Goal: Information Seeking & Learning: Learn about a topic

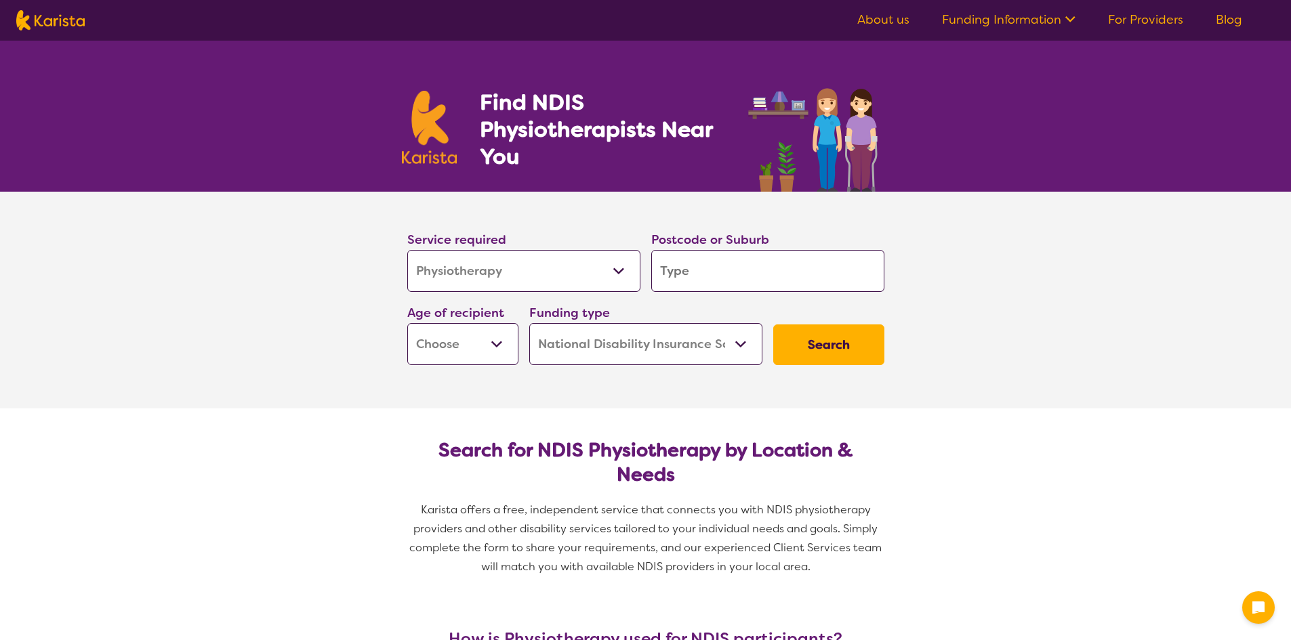
select select "Physiotherapy"
select select "NDIS"
select select "Physiotherapy"
select select "NDIS"
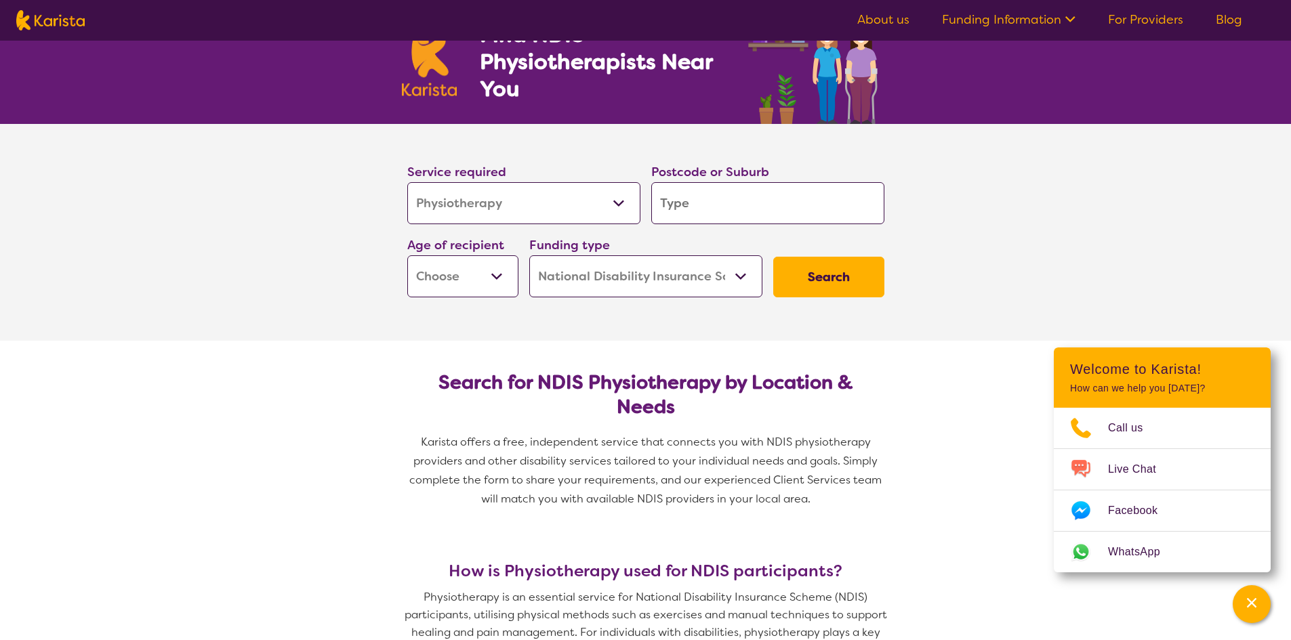
click at [748, 201] on input "search" at bounding box center [767, 203] width 233 height 42
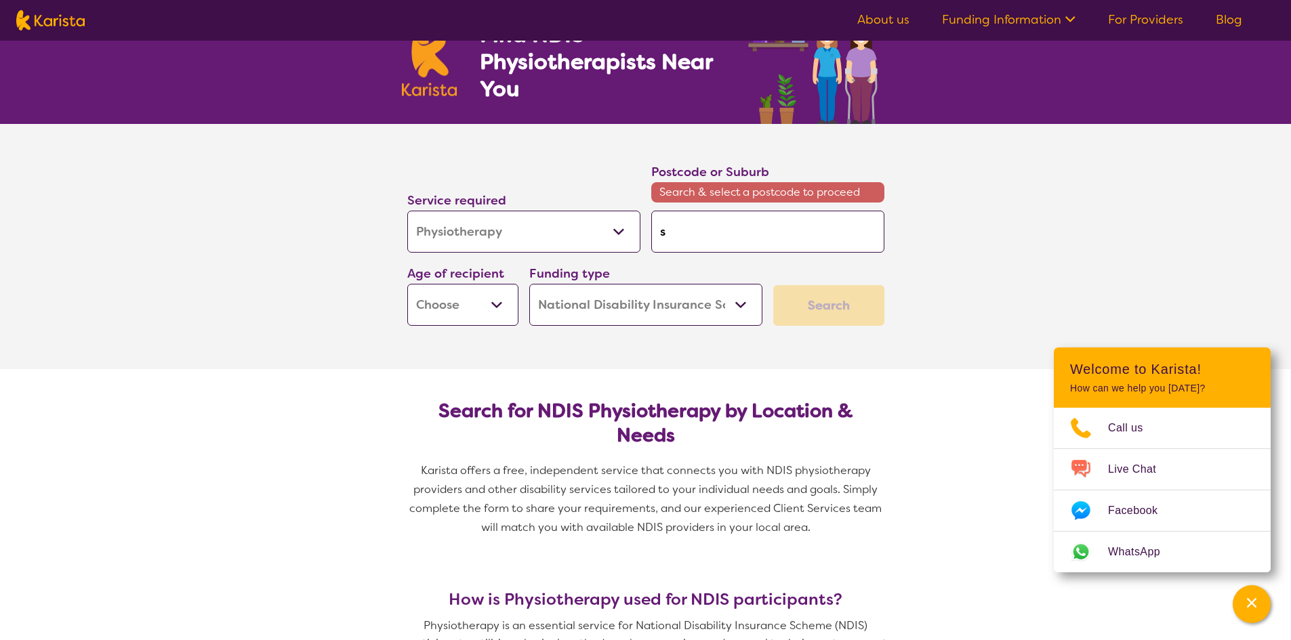
type input "s"
type input "su"
type input "sun"
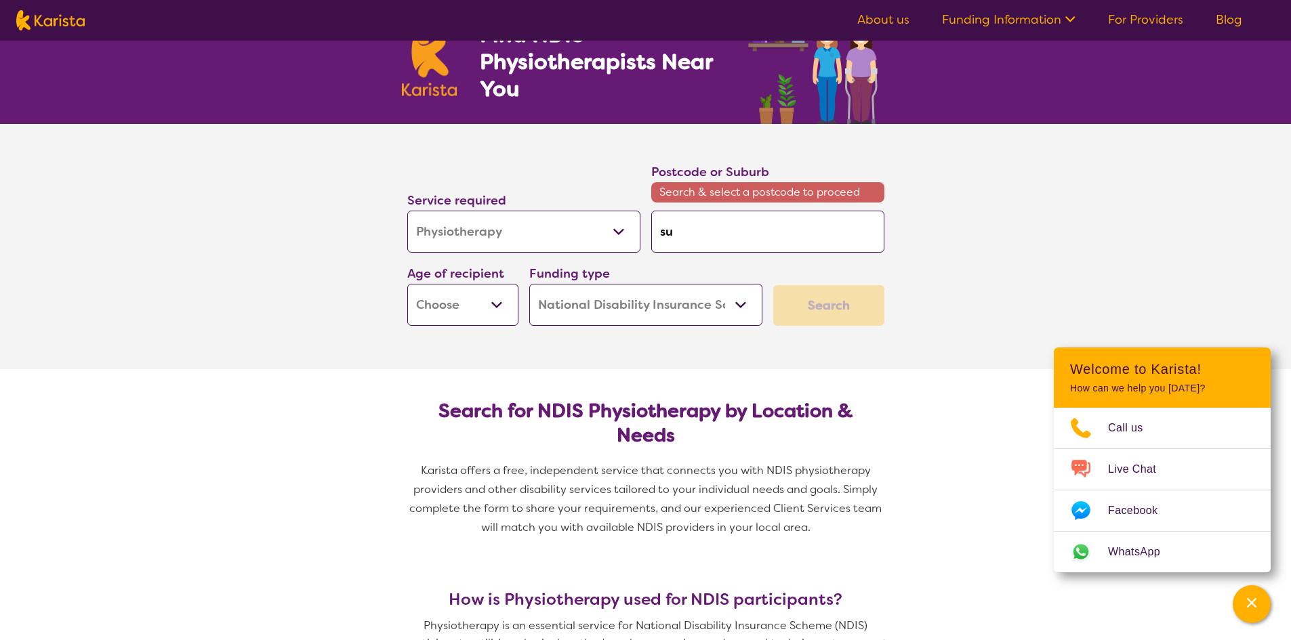
type input "sun"
type input "sunb"
type input "sunbu"
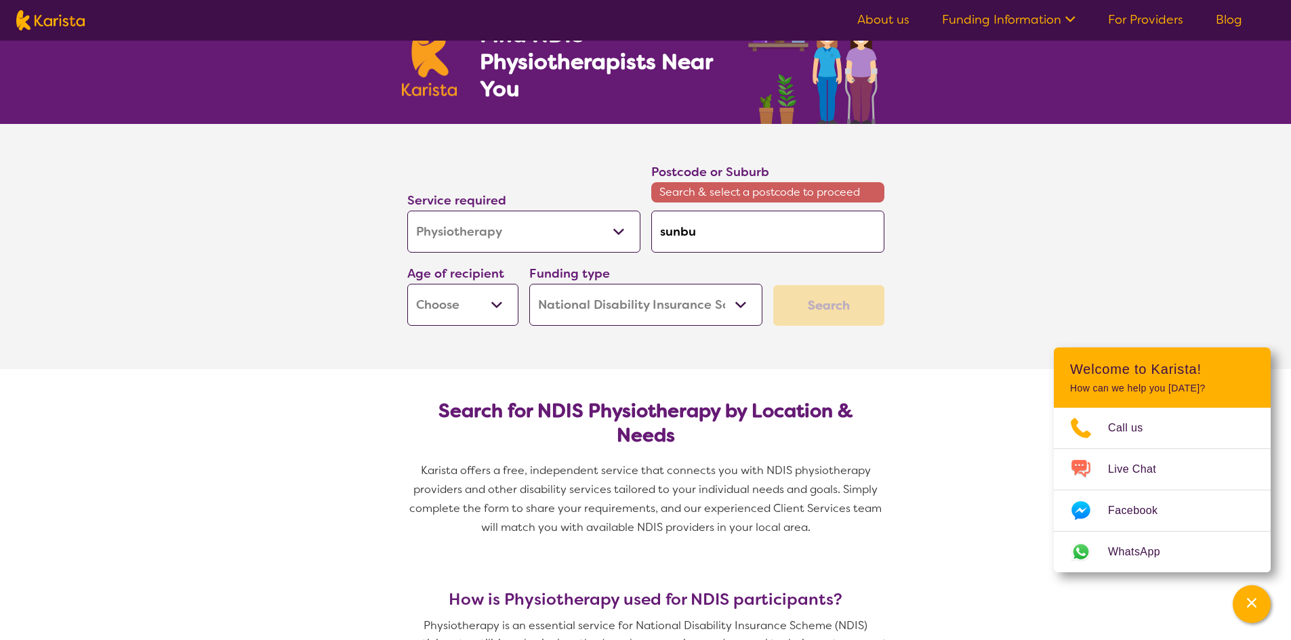
type input "sunbur"
type input "sunbury"
click at [678, 271] on em "Sunbury" at bounding box center [682, 269] width 43 height 14
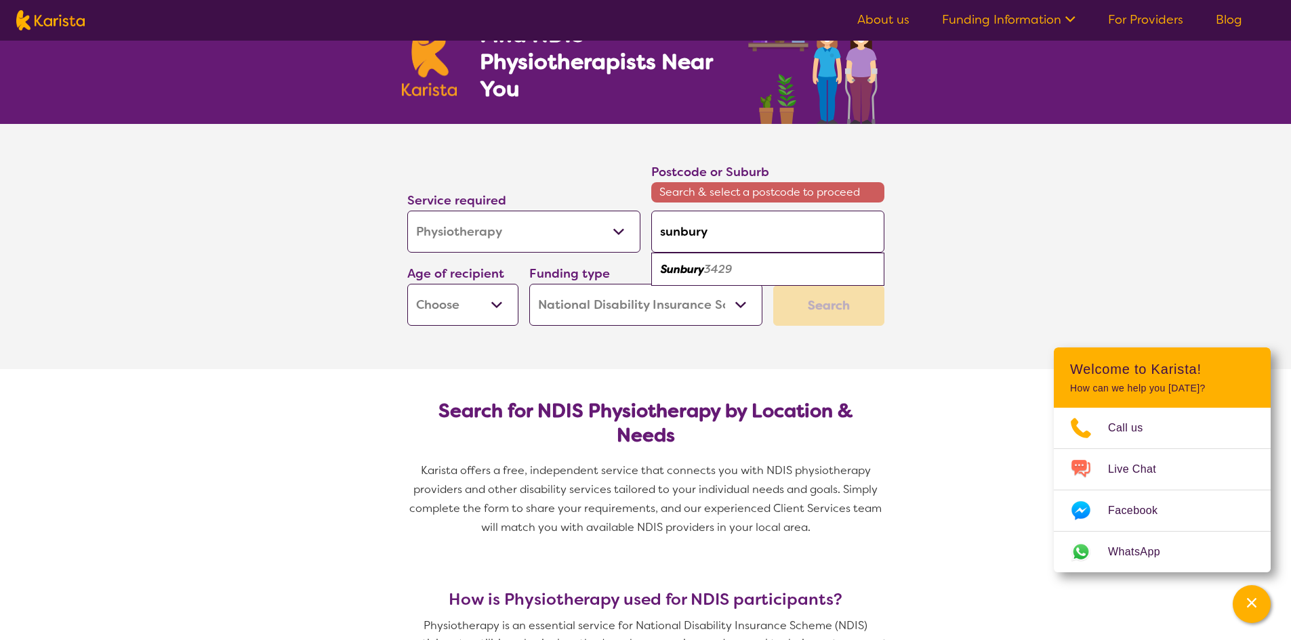
type input "3429"
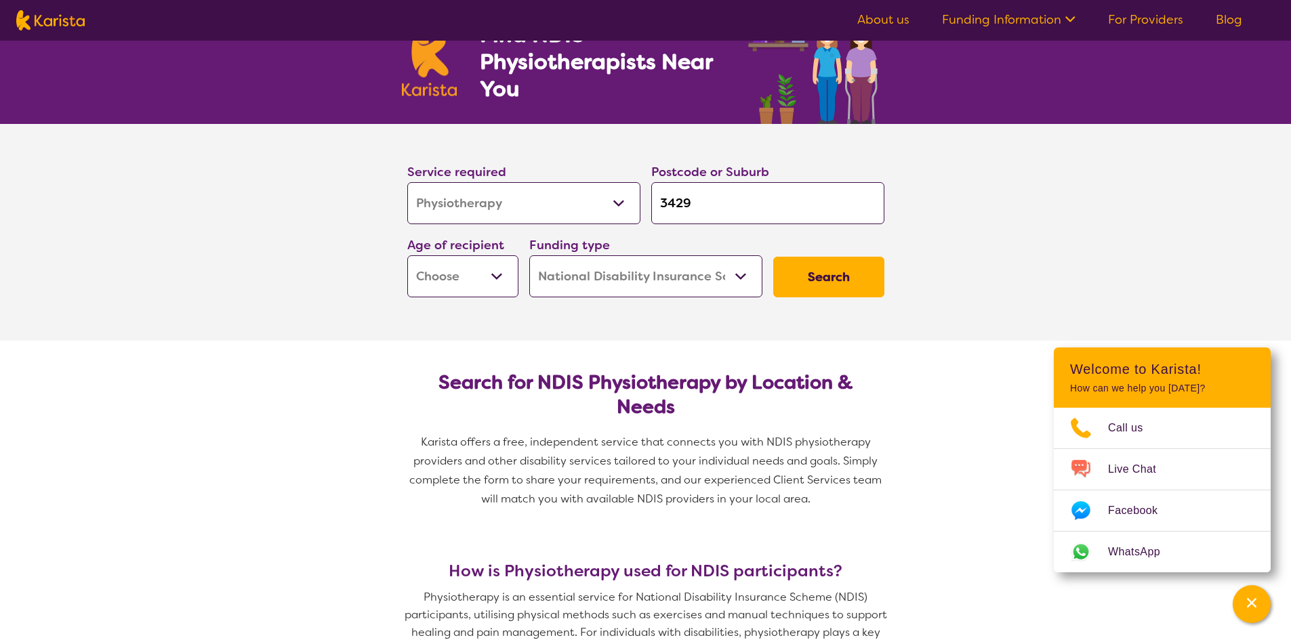
click at [821, 271] on button "Search" at bounding box center [828, 277] width 111 height 41
click at [467, 272] on select "Early Childhood - 0 to 9 Child - 10 to 11 Adolescent - 12 to 17 Adult - 18 to 6…" at bounding box center [462, 277] width 111 height 42
select select "CH"
click at [407, 256] on select "Early Childhood - 0 to 9 Child - 10 to 11 Adolescent - 12 to 17 Adult - 18 to 6…" at bounding box center [462, 277] width 111 height 42
select select "CH"
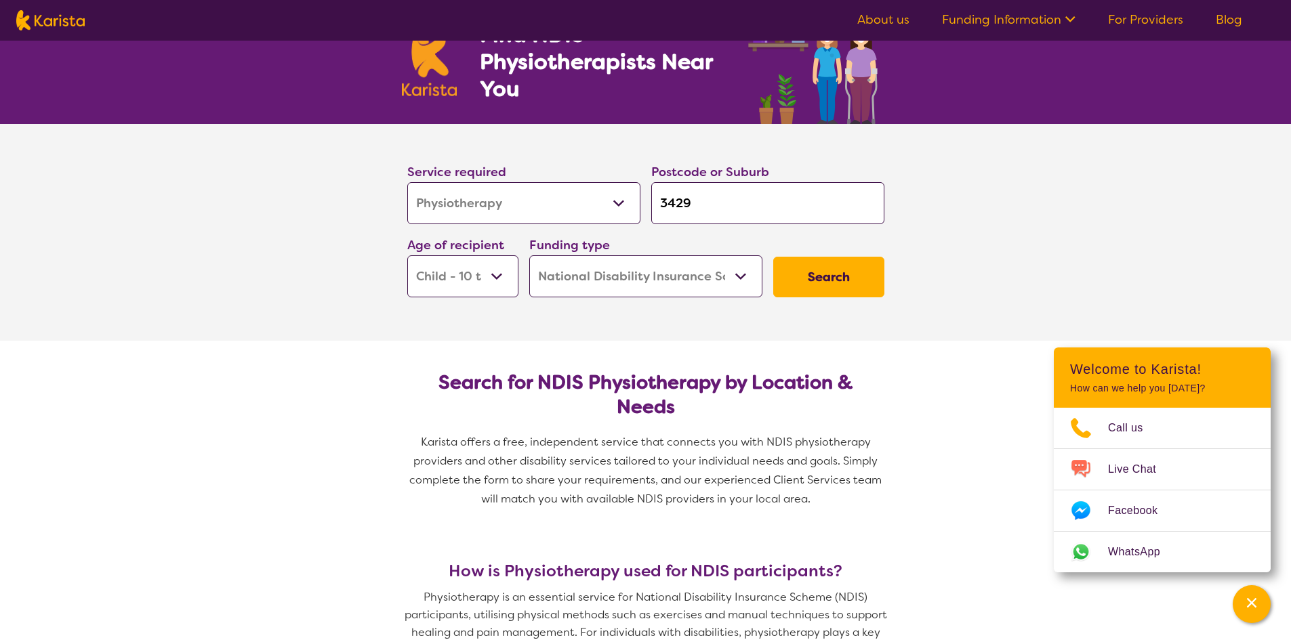
click at [450, 270] on select "Early Childhood - 0 to 9 Child - 10 to 11 Adolescent - 12 to 17 Adult - 18 to 6…" at bounding box center [462, 277] width 111 height 42
click at [407, 256] on select "Early Childhood - 0 to 9 Child - 10 to 11 Adolescent - 12 to 17 Adult - 18 to 6…" at bounding box center [462, 277] width 111 height 42
click at [813, 276] on button "Search" at bounding box center [828, 277] width 111 height 41
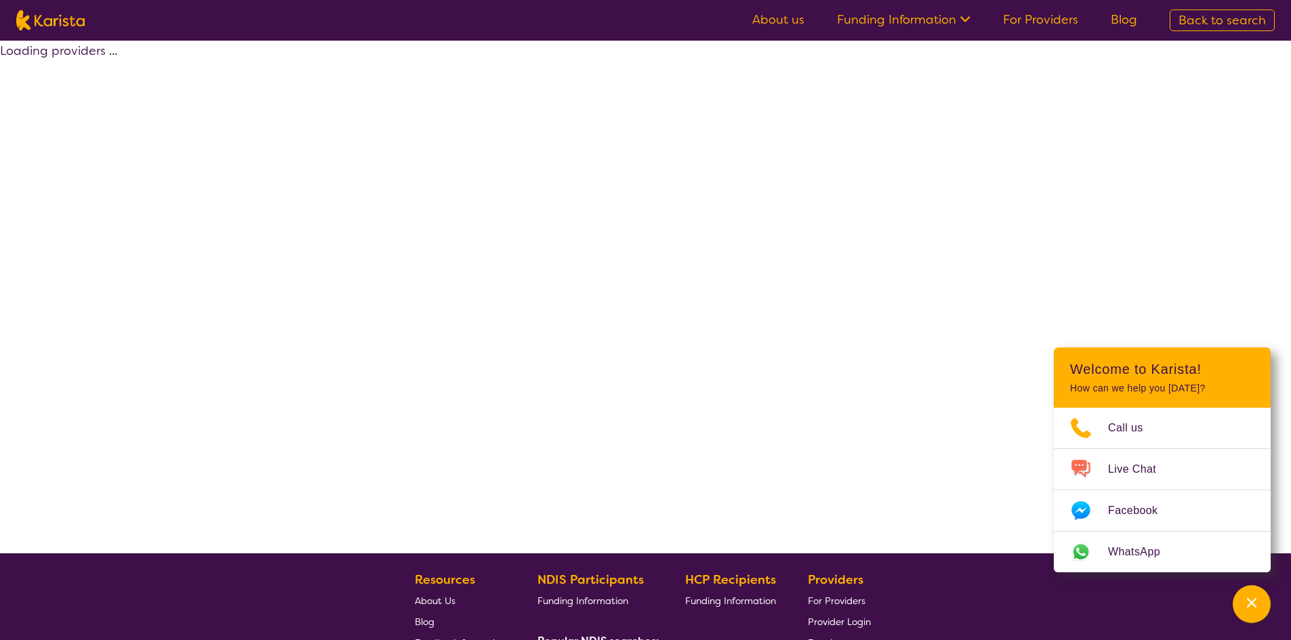
select select "by_score"
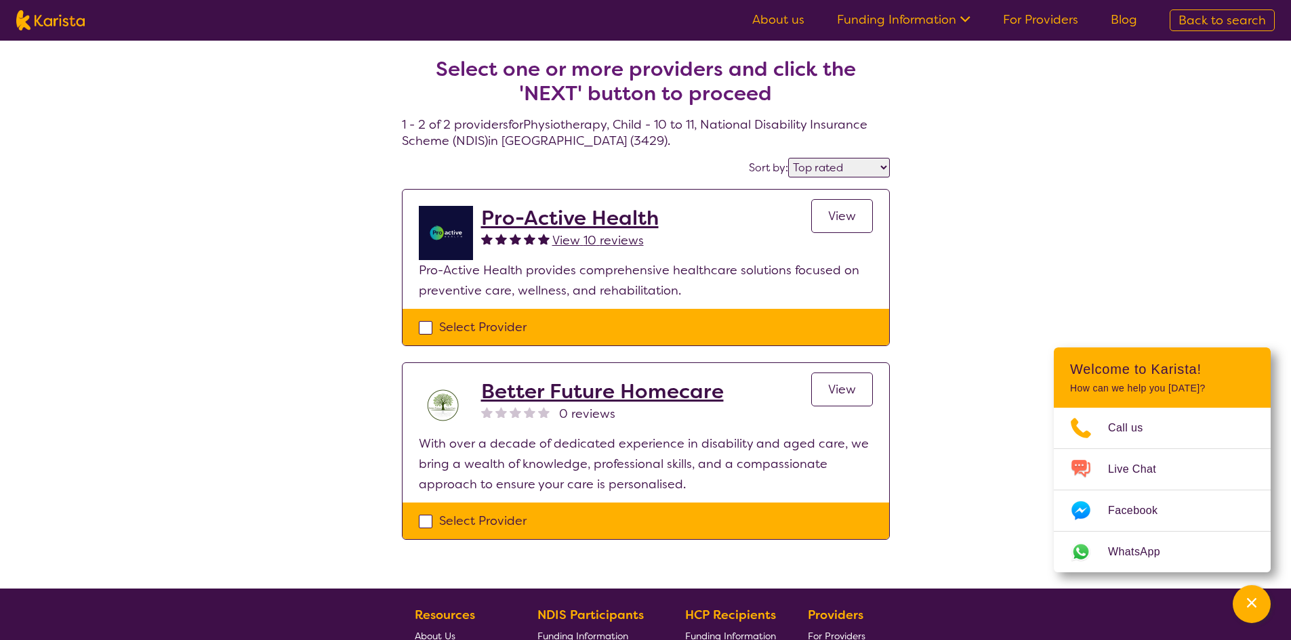
click at [964, 16] on icon at bounding box center [963, 18] width 14 height 14
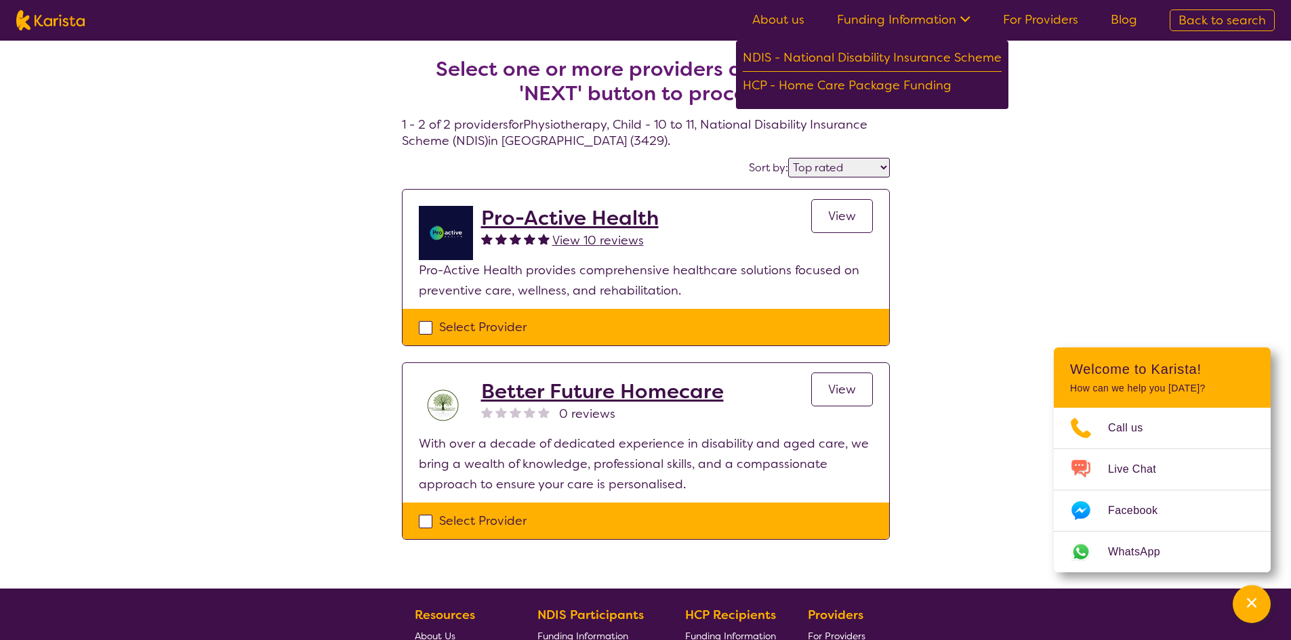
click at [788, 14] on link "About us" at bounding box center [778, 20] width 52 height 16
click at [199, 211] on div "Select one or more providers and click the 'NEXT' button to proceed 1 - 2 of 2 …" at bounding box center [645, 315] width 1291 height 548
click at [1124, 124] on div "Select one or more providers and click the 'NEXT' button to proceed 1 - 2 of 2 …" at bounding box center [645, 315] width 1291 height 548
select select "Physiotherapy"
select select "CH"
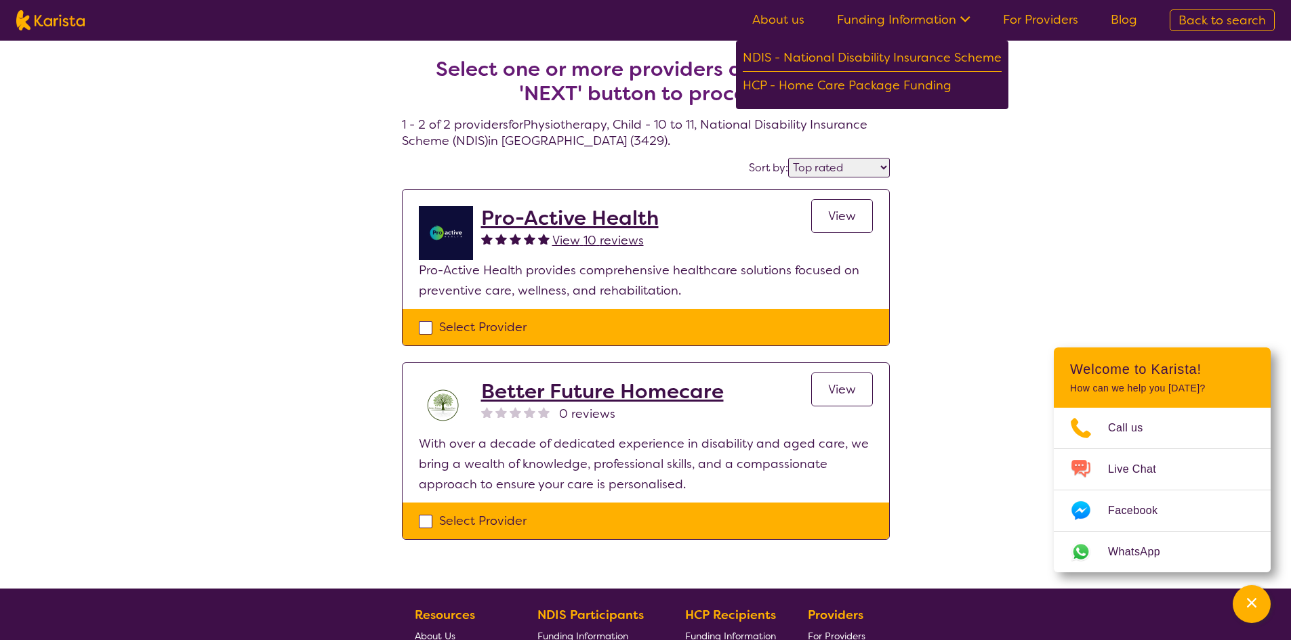
select select "NDIS"
select select "Physiotherapy"
select select "CH"
select select "NDIS"
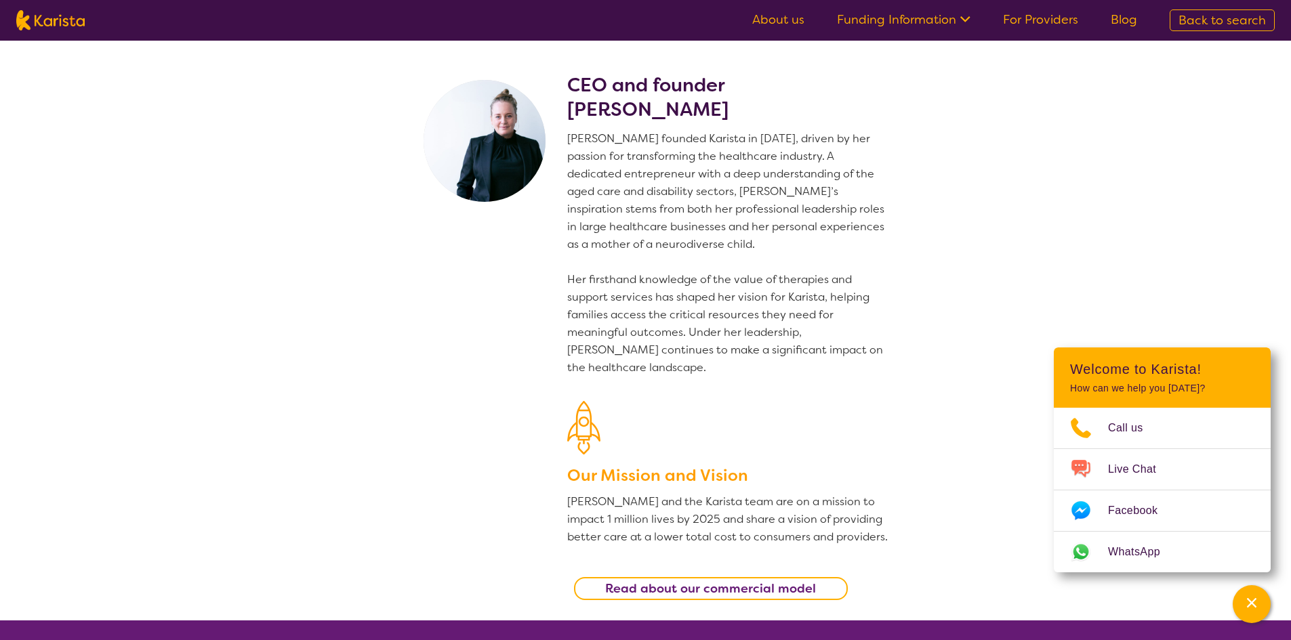
click at [909, 20] on link "Funding Information" at bounding box center [904, 20] width 134 height 16
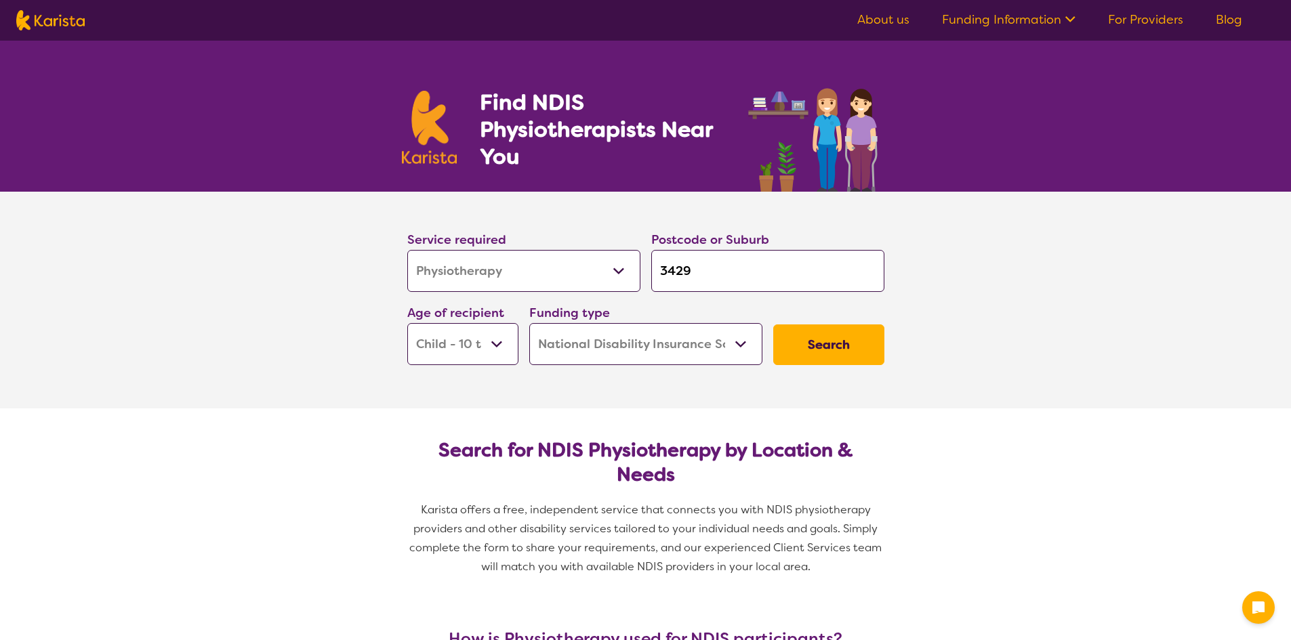
select select "Physiotherapy"
select select "CH"
select select "NDIS"
select select "Physiotherapy"
select select "CH"
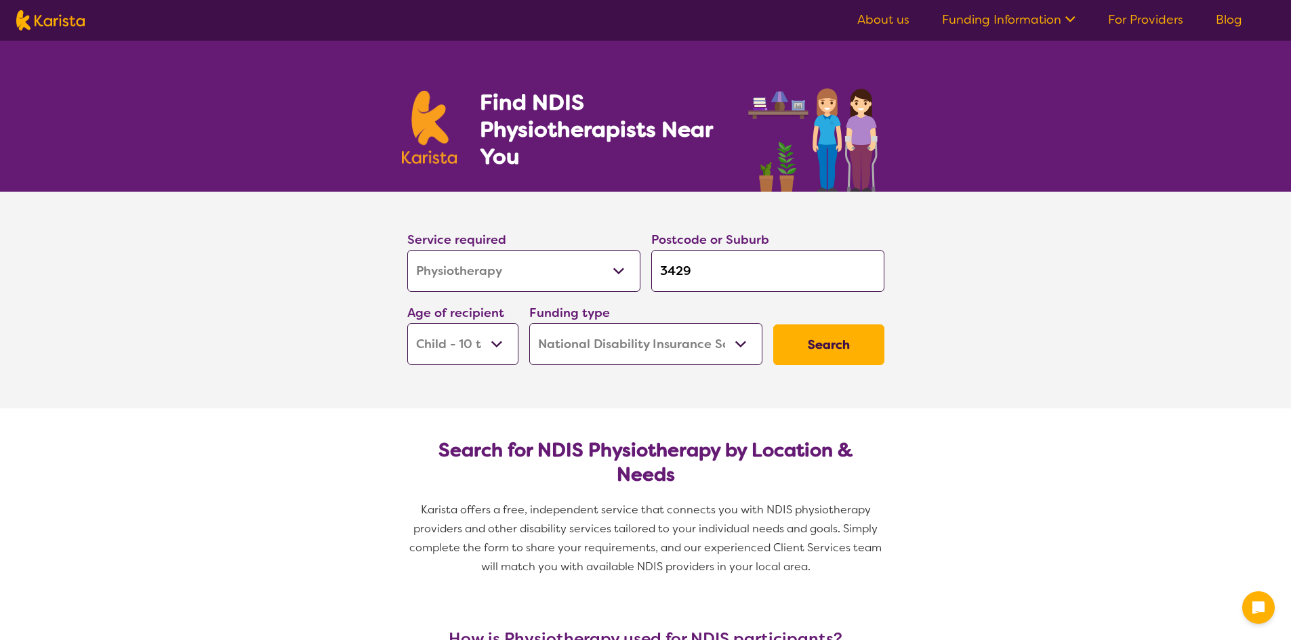
select select "NDIS"
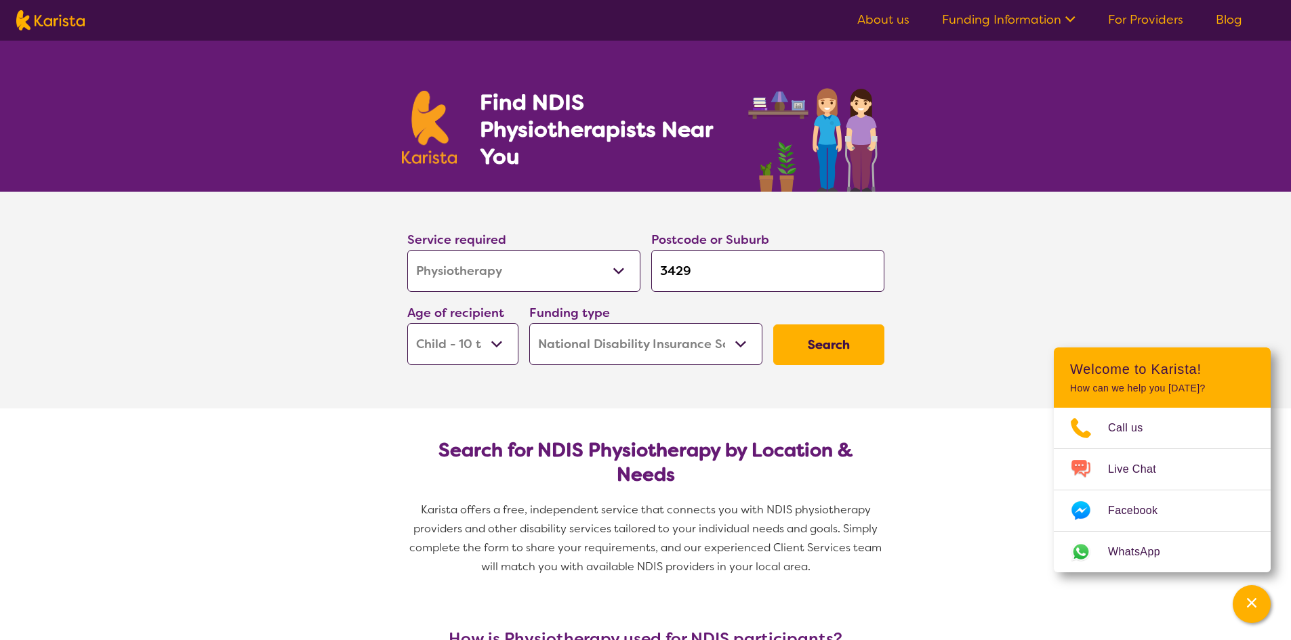
click at [481, 340] on select "Early Childhood - 0 to 9 Child - 10 to 11 Adolescent - 12 to 17 Adult - 18 to 6…" at bounding box center [462, 344] width 111 height 42
select select "EC"
click at [407, 323] on select "Early Childhood - 0 to 9 Child - 10 to 11 Adolescent - 12 to 17 Adult - 18 to 6…" at bounding box center [462, 344] width 111 height 42
select select "EC"
click at [829, 344] on button "Search" at bounding box center [828, 345] width 111 height 41
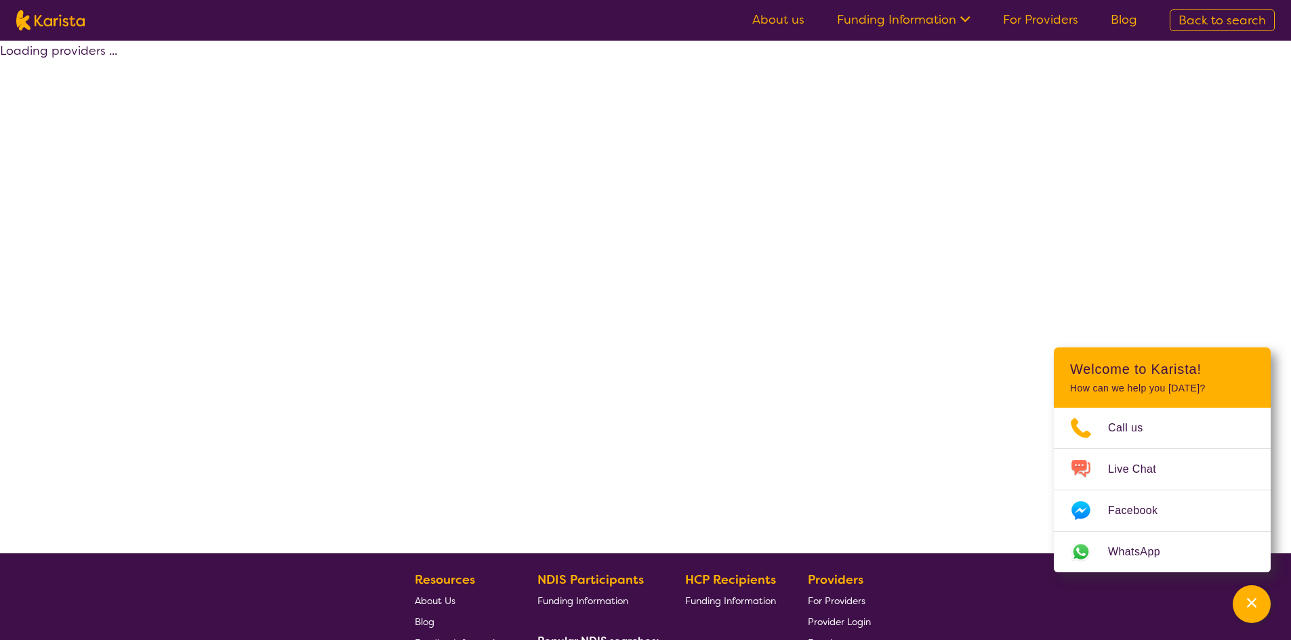
select select "by_score"
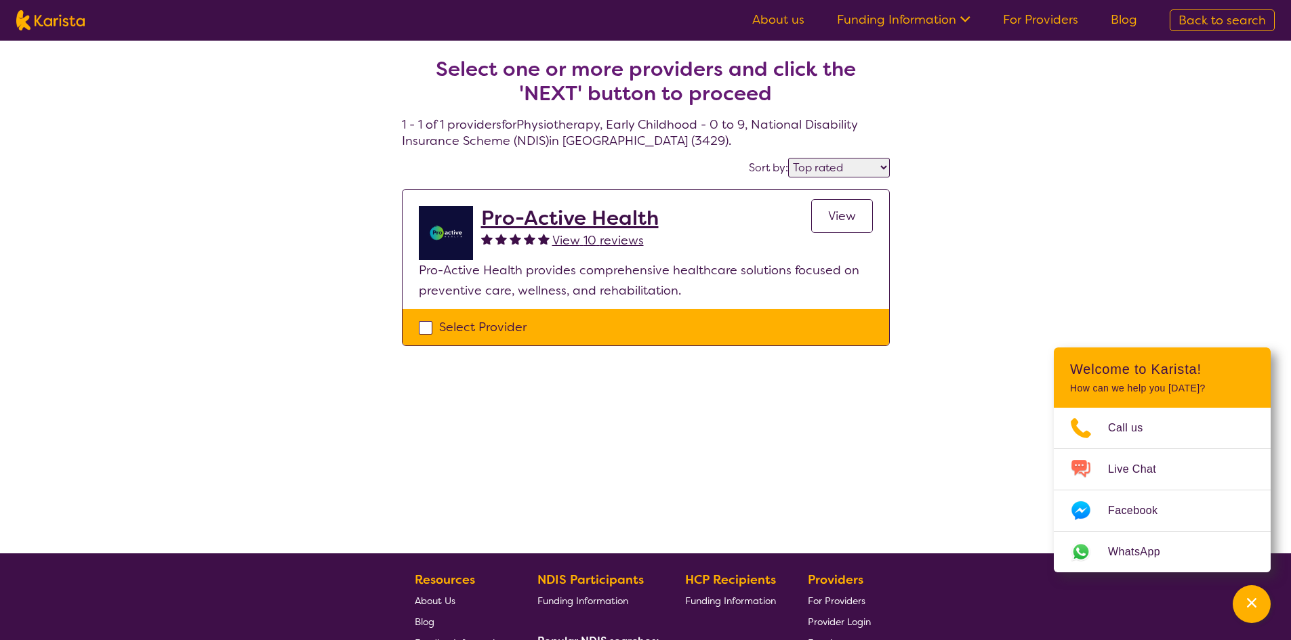
click at [556, 216] on h2 "Pro-Active Health" at bounding box center [570, 218] width 178 height 24
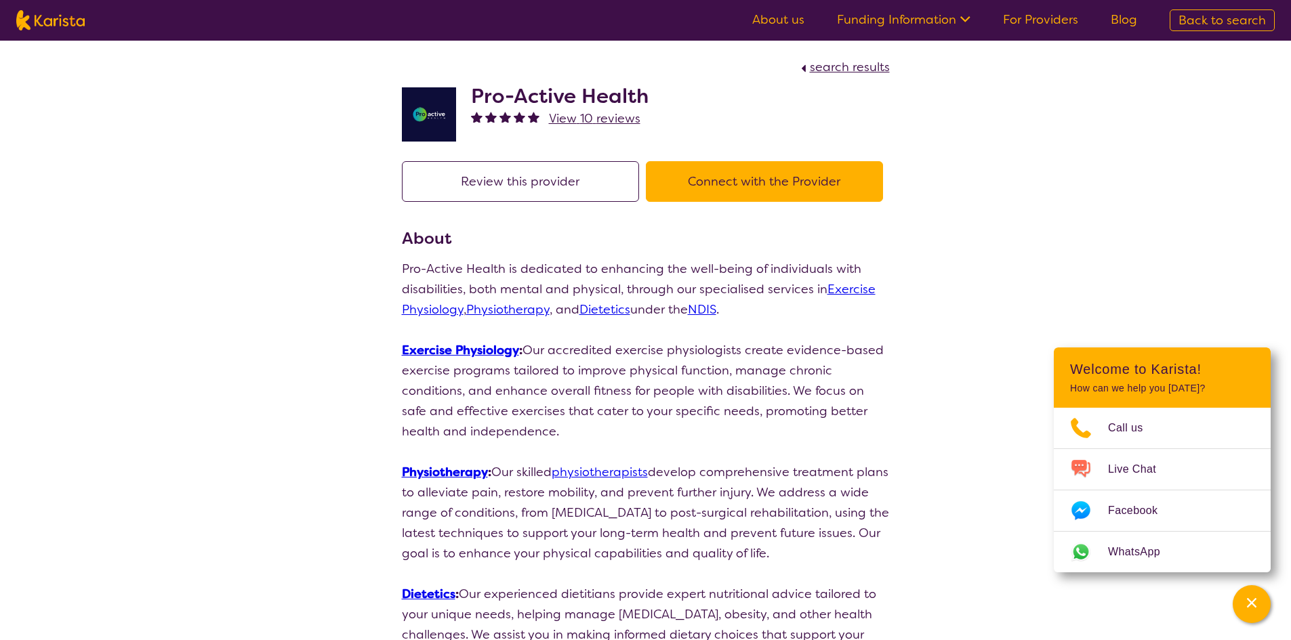
click at [588, 95] on h2 "Pro-Active Health" at bounding box center [560, 96] width 178 height 24
click at [413, 105] on img at bounding box center [429, 114] width 54 height 54
click at [603, 91] on h2 "Pro-Active Health" at bounding box center [560, 96] width 178 height 24
select select "by_score"
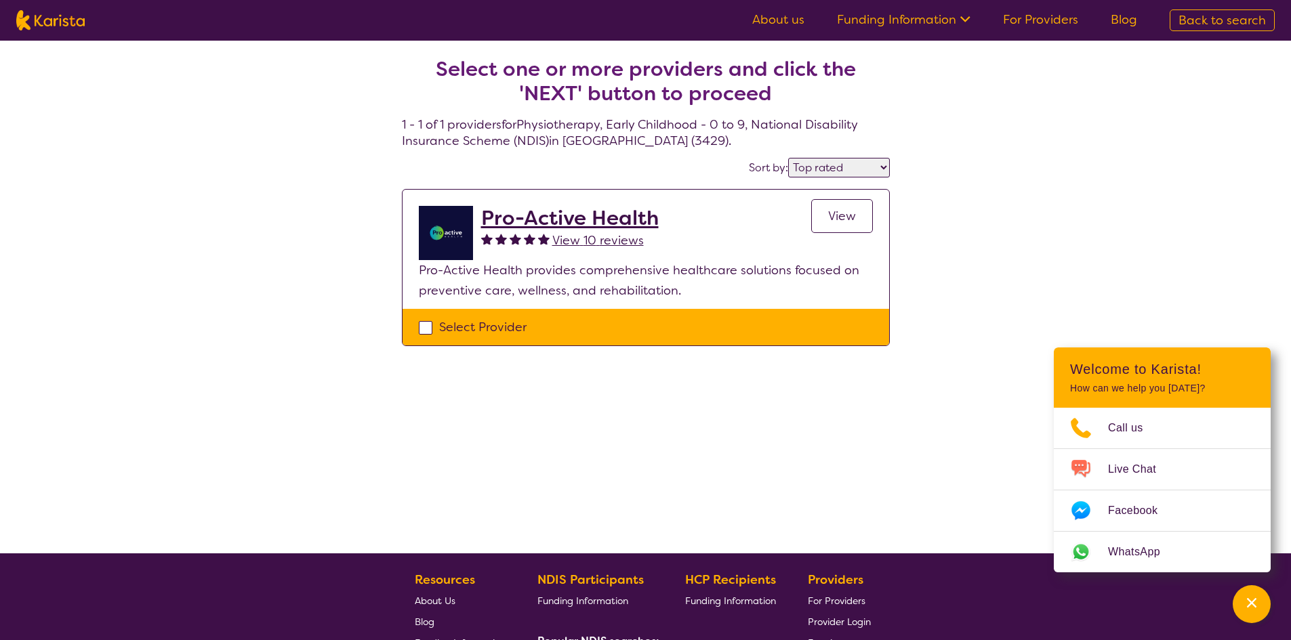
select select "Physiotherapy"
select select "EC"
select select "NDIS"
select select "Physiotherapy"
select select "EC"
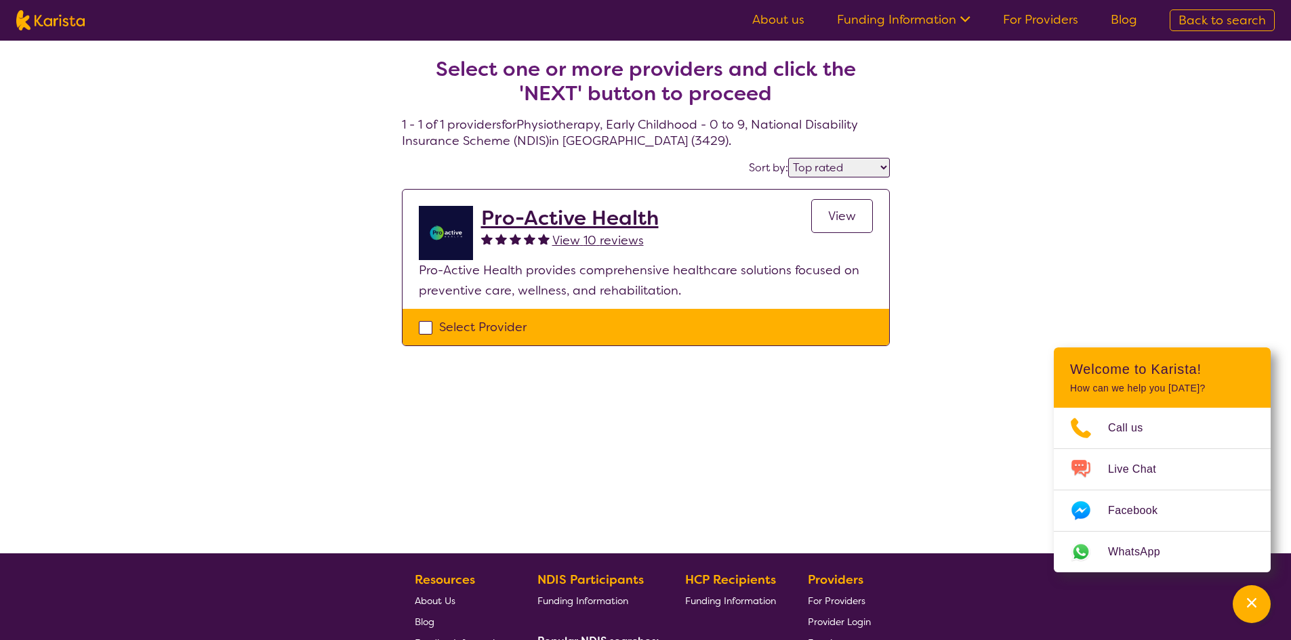
select select "NDIS"
